Goal: Use online tool/utility

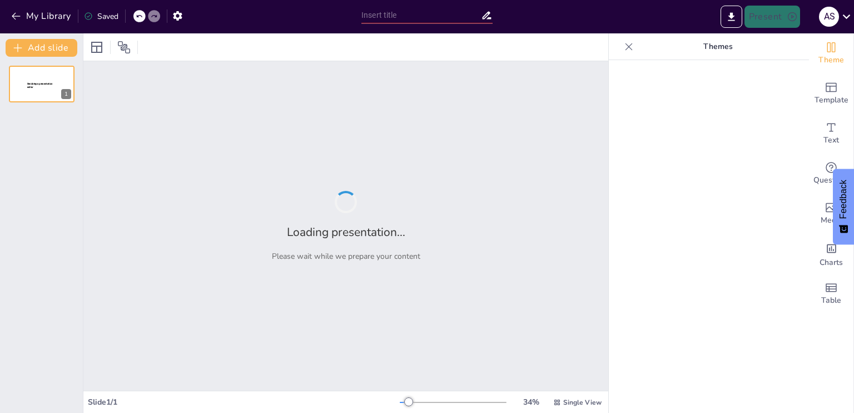
type input "Imported ecommerce_sql_analysis.pptx"
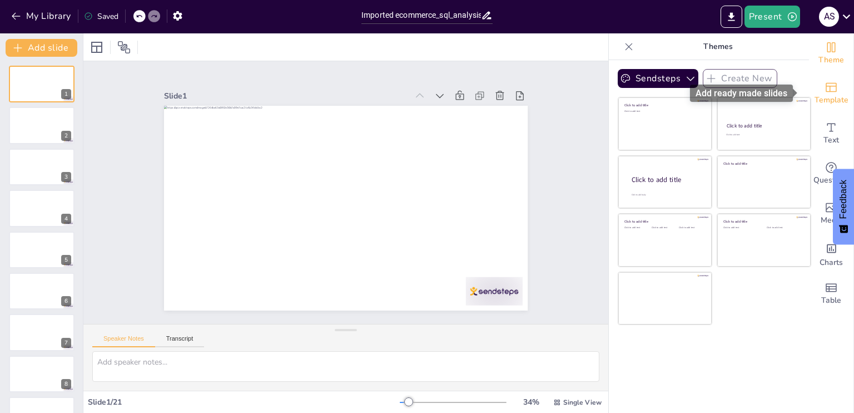
click at [822, 102] on span "Template" at bounding box center [832, 100] width 34 height 12
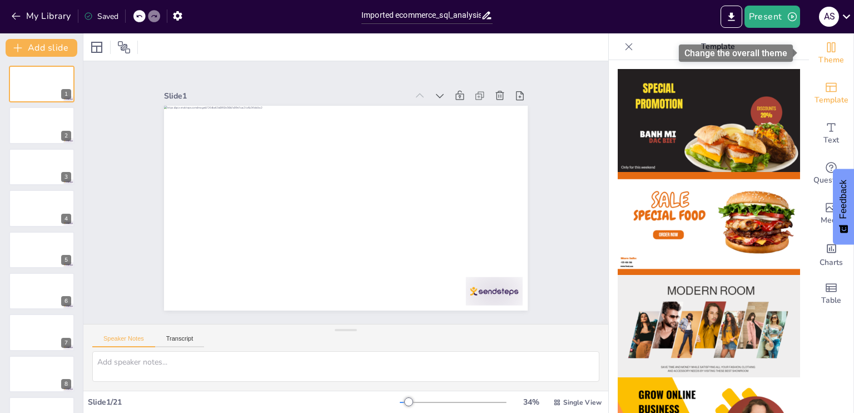
click at [822, 57] on span "Theme" at bounding box center [832, 60] width 26 height 12
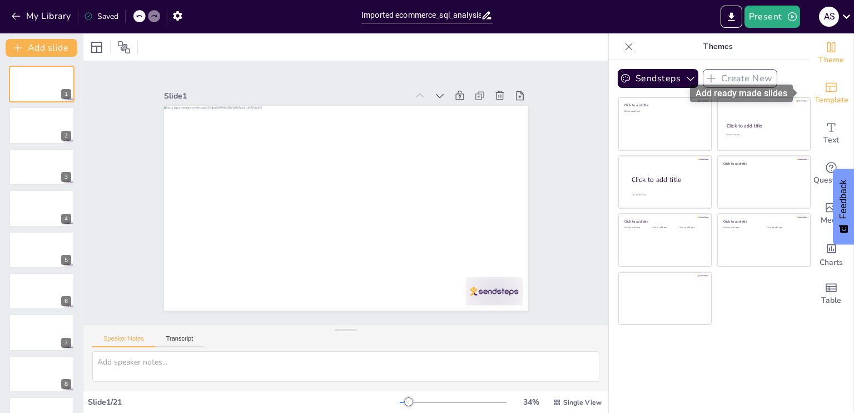
click at [820, 98] on span "Template" at bounding box center [832, 100] width 34 height 12
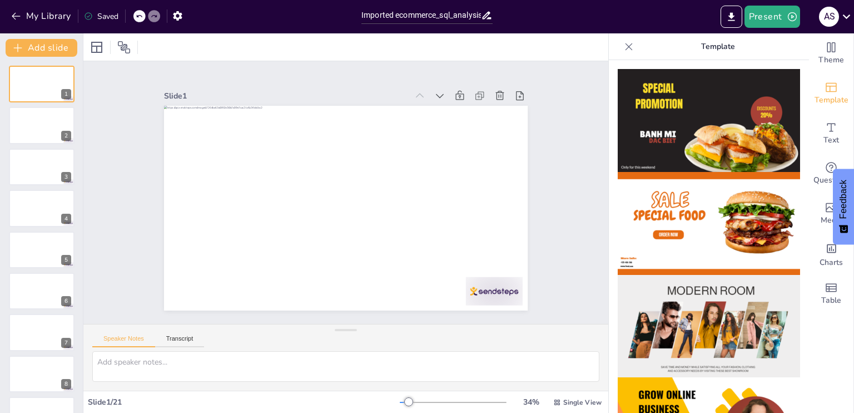
scroll to position [965, 0]
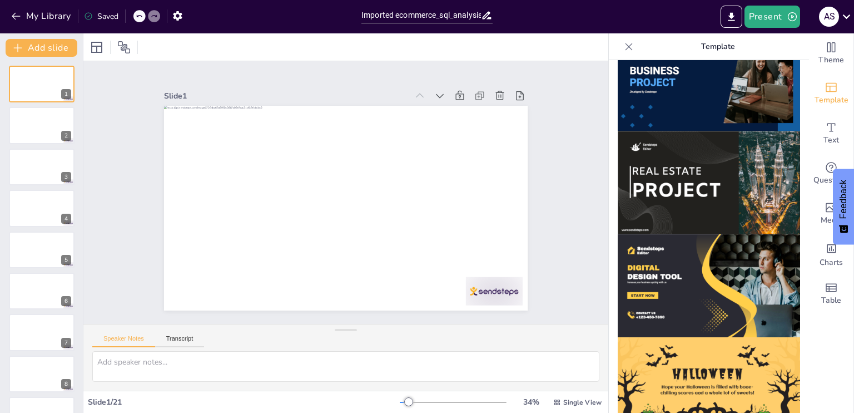
click at [623, 44] on icon at bounding box center [628, 46] width 11 height 11
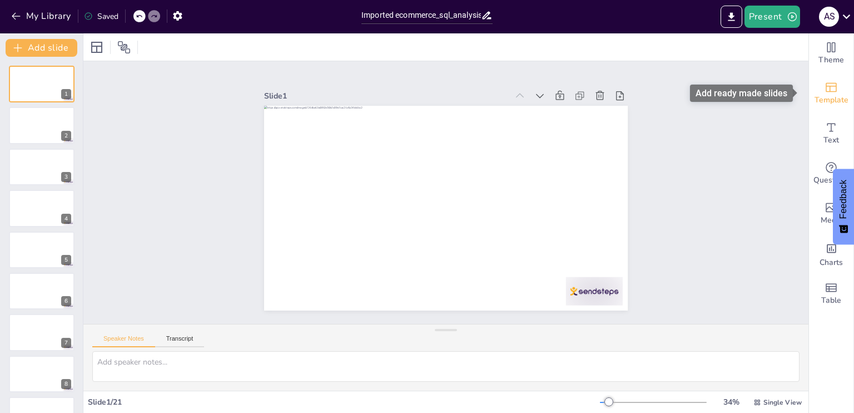
click at [825, 94] on span "Template" at bounding box center [832, 100] width 34 height 12
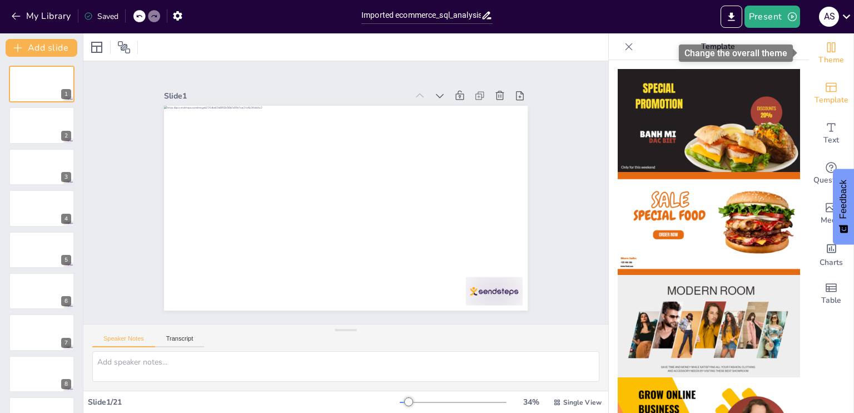
click at [830, 50] on div "Theme" at bounding box center [831, 53] width 44 height 40
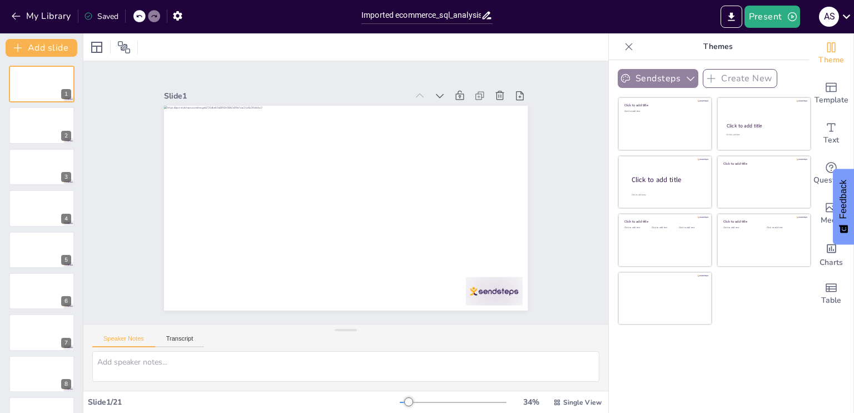
click at [685, 79] on icon "button" at bounding box center [690, 78] width 11 height 11
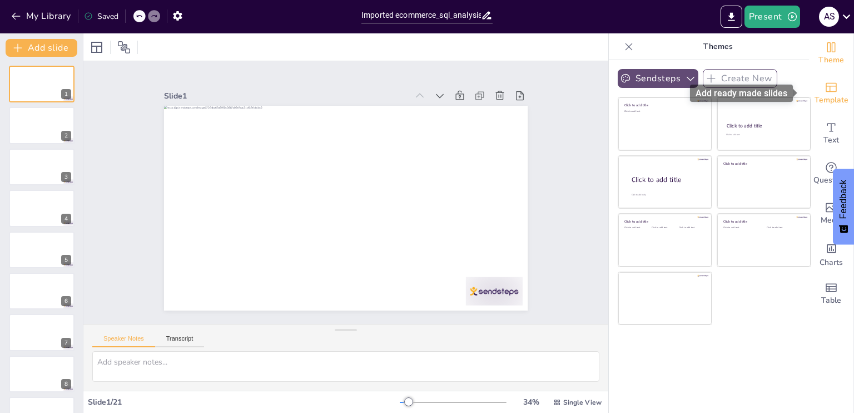
click at [828, 88] on icon "Add ready made slides" at bounding box center [831, 87] width 13 height 13
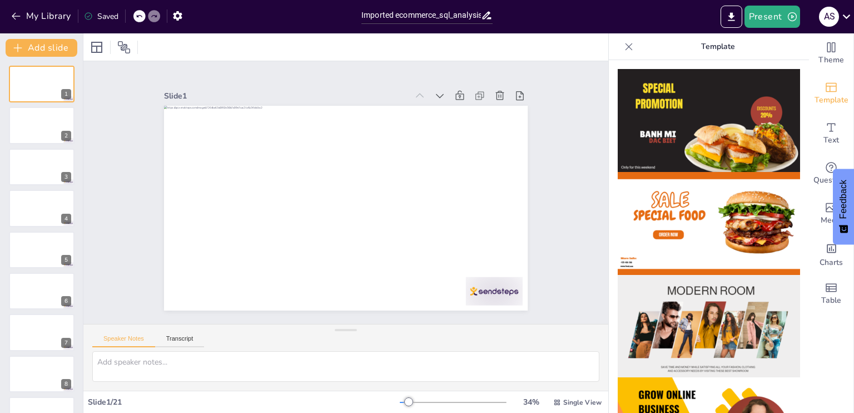
click at [549, 29] on div "Present A S" at bounding box center [676, 16] width 356 height 33
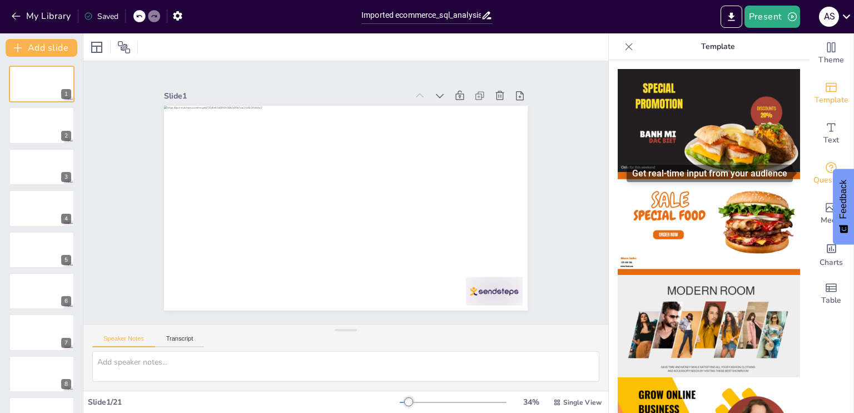
drag, startPoint x: 796, startPoint y: 128, endPoint x: 803, endPoint y: 167, distance: 39.5
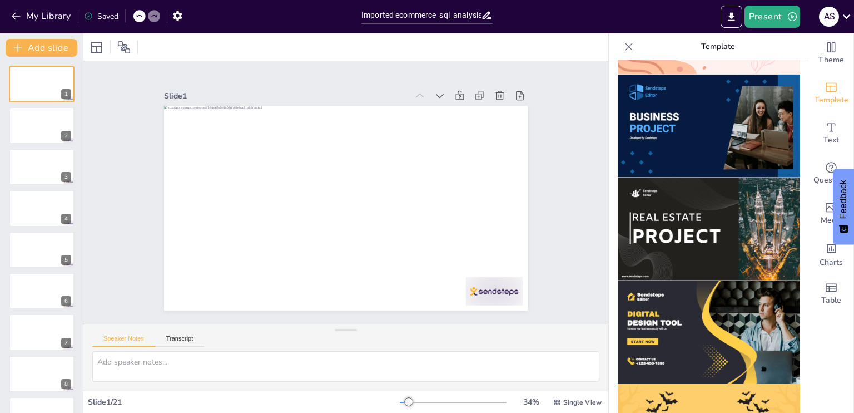
scroll to position [962, 0]
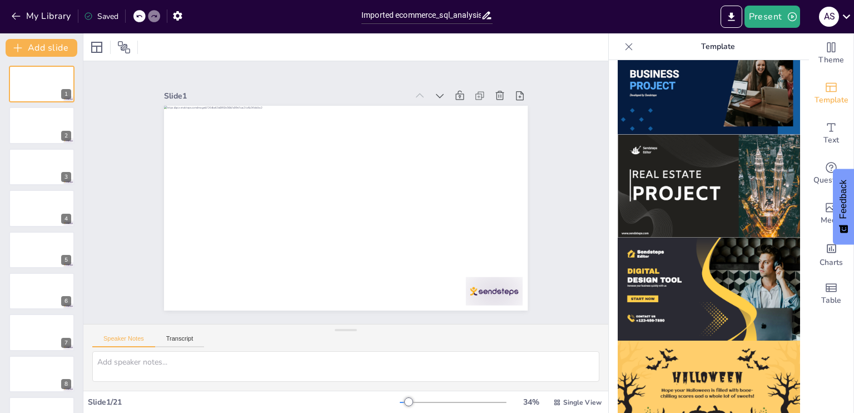
click at [717, 349] on img at bounding box center [709, 391] width 182 height 103
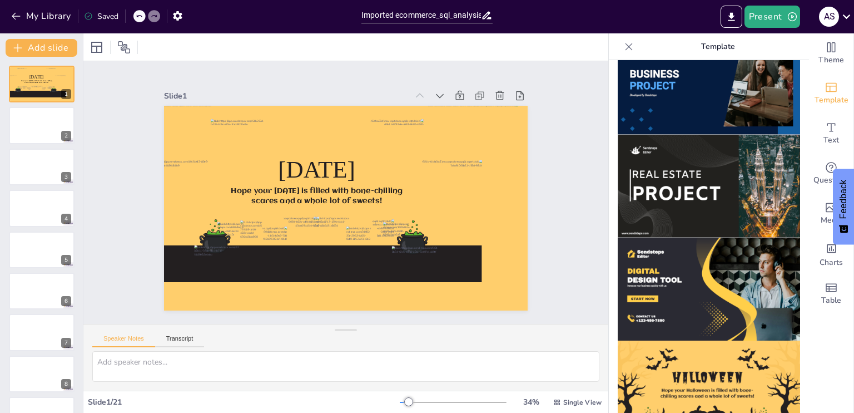
click at [636, 145] on img at bounding box center [709, 186] width 182 height 103
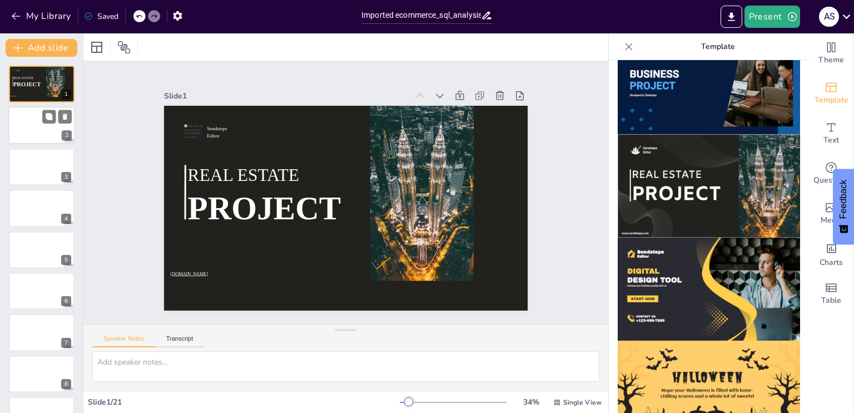
click at [41, 126] on div at bounding box center [41, 126] width 67 height 38
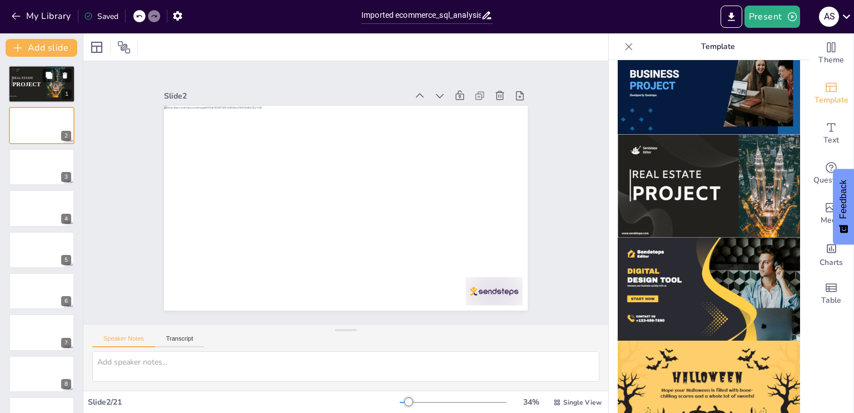
click at [21, 76] on span "REAL ESTATE" at bounding box center [23, 77] width 21 height 3
